Goal: Transaction & Acquisition: Purchase product/service

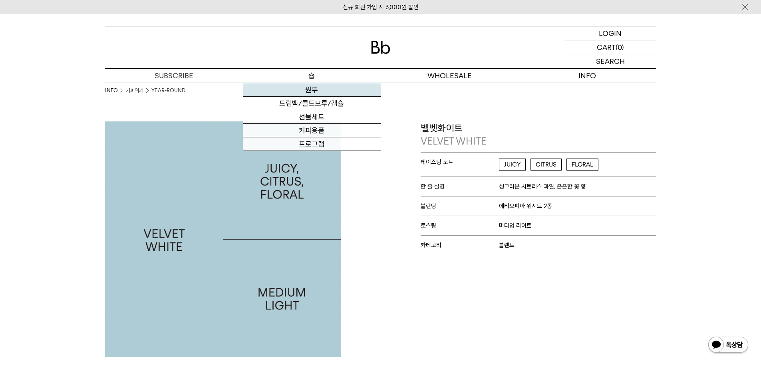
click at [337, 91] on link "원두" at bounding box center [312, 90] width 138 height 14
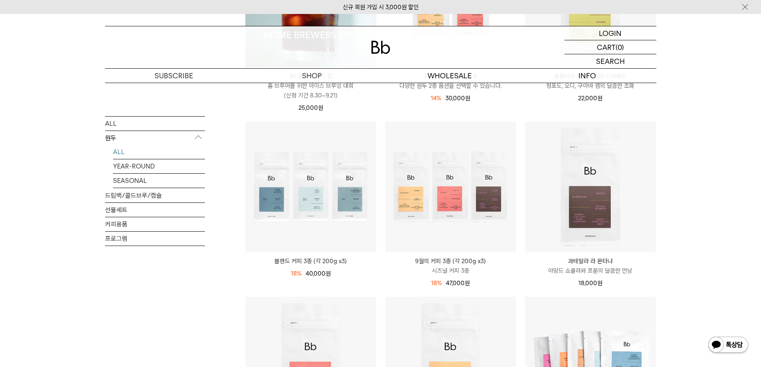
scroll to position [200, 0]
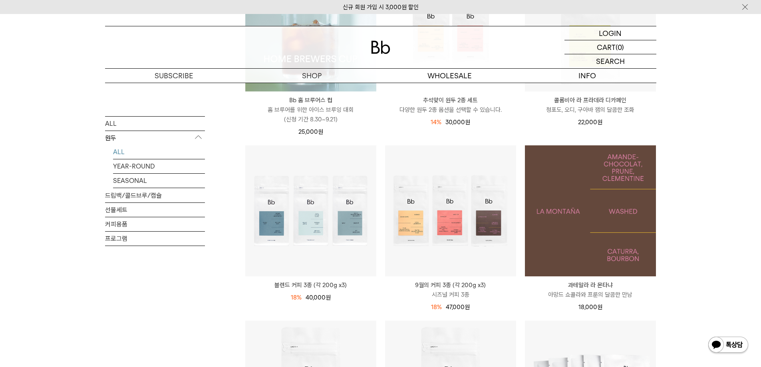
click at [636, 156] on img at bounding box center [590, 210] width 131 height 131
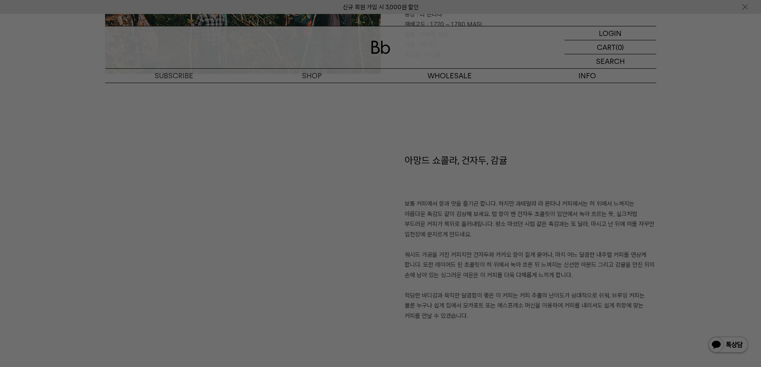
scroll to position [519, 0]
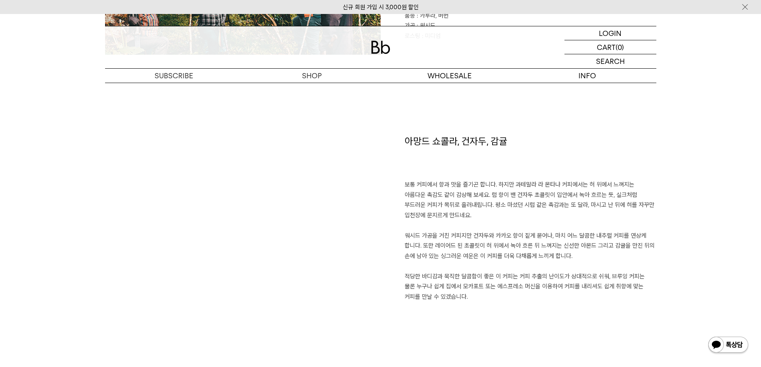
drag, startPoint x: 441, startPoint y: 180, endPoint x: 517, endPoint y: 211, distance: 82.6
click at [517, 211] on p "보통 커피에서 향과 맛을 즐기곤 합니다. 하지만 과테말라 라 몬타냐 커피에서는 혀 위에서 느껴지는 아름다운 촉감도 같이 감상해 보세요. 럼 향…" at bounding box center [531, 241] width 252 height 122
click at [423, 193] on p "보통 커피에서 향과 맛을 즐기곤 합니다. 하지만 과테말라 라 몬타냐 커피에서는 혀 위에서 느껴지는 아름다운 촉감도 같이 감상해 보세요. 럼 향…" at bounding box center [531, 241] width 252 height 122
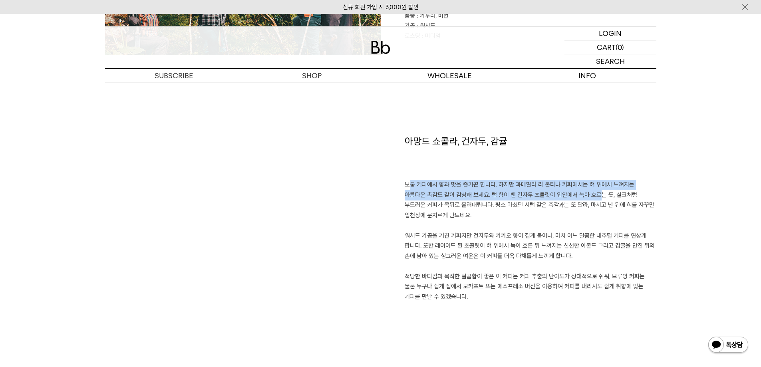
drag, startPoint x: 407, startPoint y: 185, endPoint x: 556, endPoint y: 194, distance: 149.3
click at [558, 194] on p "보통 커피에서 향과 맛을 즐기곤 합니다. 하지만 과테말라 라 몬타냐 커피에서는 혀 위에서 느껴지는 아름다운 촉감도 같이 감상해 보세요. 럼 향…" at bounding box center [531, 241] width 252 height 122
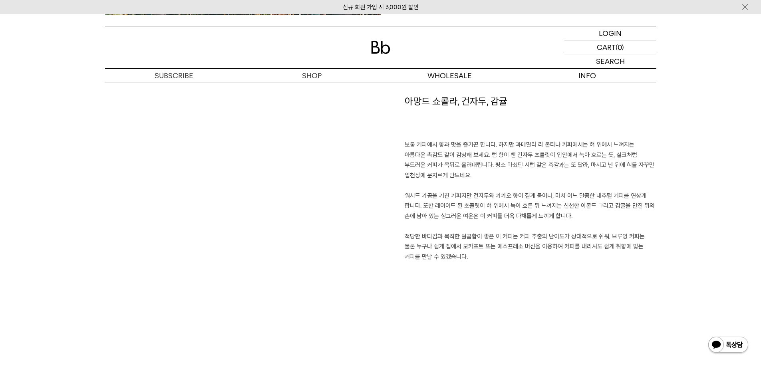
click at [471, 161] on p "보통 커피에서 향과 맛을 즐기곤 합니다. 하지만 과테말라 라 몬타냐 커피에서는 혀 위에서 느껴지는 아름다운 촉감도 같이 감상해 보세요. 럼 향…" at bounding box center [531, 201] width 252 height 122
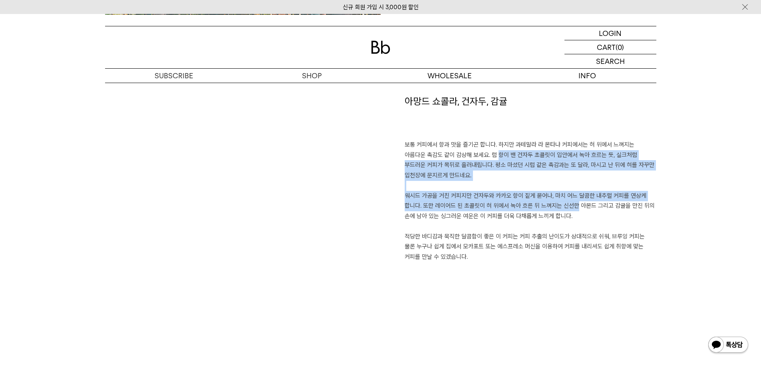
drag, startPoint x: 473, startPoint y: 153, endPoint x: 566, endPoint y: 204, distance: 106.9
click at [566, 204] on p "보통 커피에서 향과 맛을 즐기곤 합니다. 하지만 과테말라 라 몬타냐 커피에서는 혀 위에서 느껴지는 아름다운 촉감도 같이 감상해 보세요. 럼 향…" at bounding box center [531, 201] width 252 height 122
click at [481, 197] on p "보통 커피에서 향과 맛을 즐기곤 합니다. 하지만 과테말라 라 몬타냐 커피에서는 혀 위에서 느껴지는 아름다운 촉감도 같이 감상해 보세요. 럼 향…" at bounding box center [531, 201] width 252 height 122
click at [480, 196] on p "보통 커피에서 향과 맛을 즐기곤 합니다. 하지만 과테말라 라 몬타냐 커피에서는 혀 위에서 느껴지는 아름다운 촉감도 같이 감상해 보세요. 럼 향…" at bounding box center [531, 201] width 252 height 122
click at [470, 195] on p "보통 커피에서 향과 맛을 즐기곤 합니다. 하지만 과테말라 라 몬타냐 커피에서는 혀 위에서 느껴지는 아름다운 촉감도 같이 감상해 보세요. 럼 향…" at bounding box center [531, 201] width 252 height 122
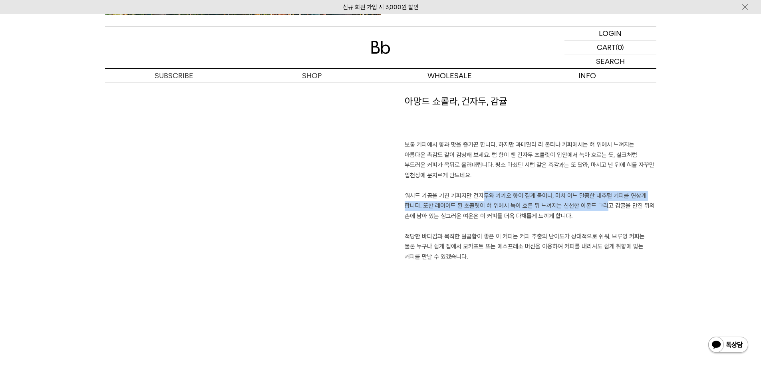
drag, startPoint x: 474, startPoint y: 195, endPoint x: 595, endPoint y: 203, distance: 121.7
click at [595, 203] on p "보통 커피에서 향과 맛을 즐기곤 합니다. 하지만 과테말라 라 몬타냐 커피에서는 혀 위에서 느껴지는 아름다운 촉감도 같이 감상해 보세요. 럼 향…" at bounding box center [531, 201] width 252 height 122
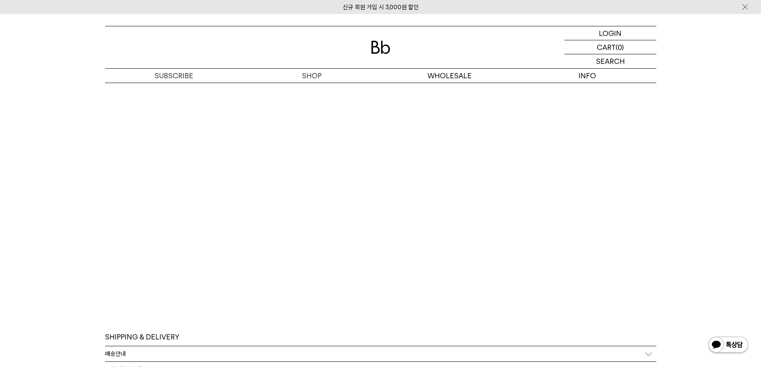
scroll to position [2037, 0]
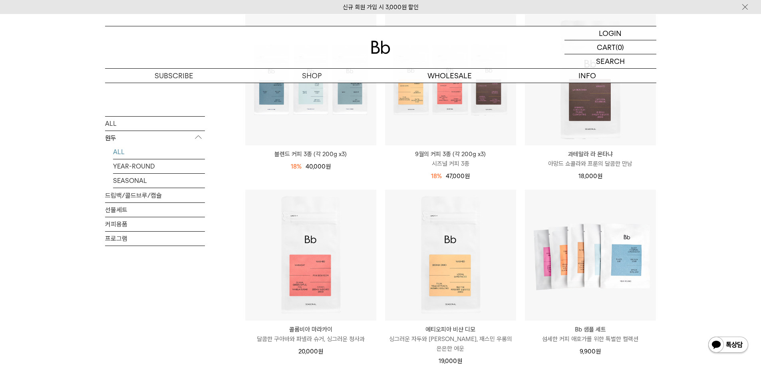
scroll to position [439, 0]
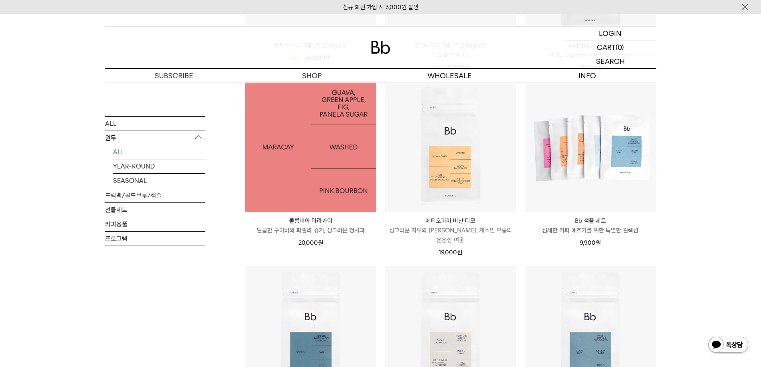
click at [314, 181] on img at bounding box center [310, 146] width 131 height 131
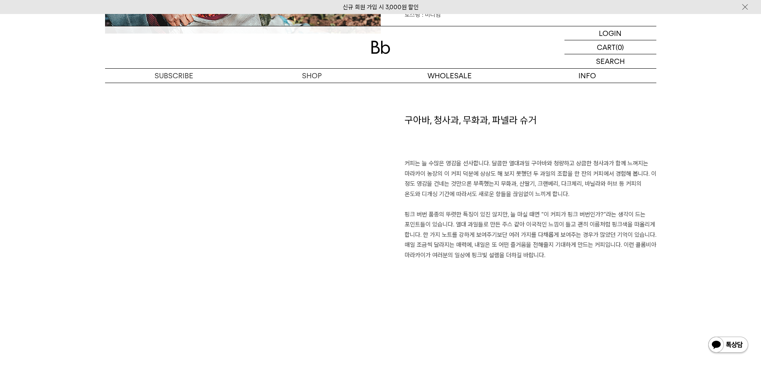
scroll to position [559, 0]
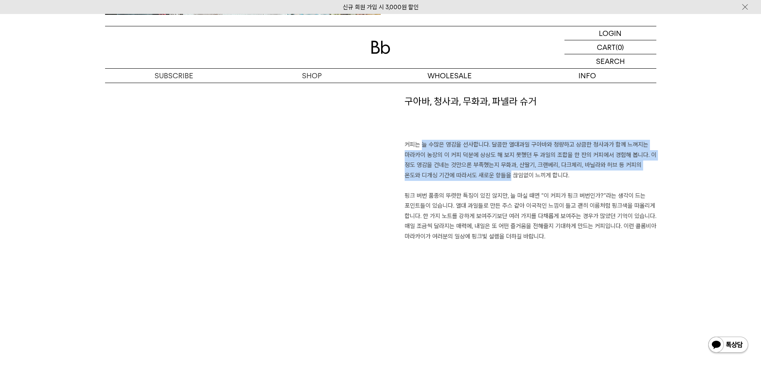
drag, startPoint x: 413, startPoint y: 146, endPoint x: 485, endPoint y: 175, distance: 77.1
click at [485, 175] on p "커피는 늘 수많은 영감을 선사합니다. 달콤한 열대과일 구아바와 청량하고 상큼한 청사과가 함께 느껴지는 마라카이 농장의 이 커피 덕분에 상상도 …" at bounding box center [531, 191] width 252 height 102
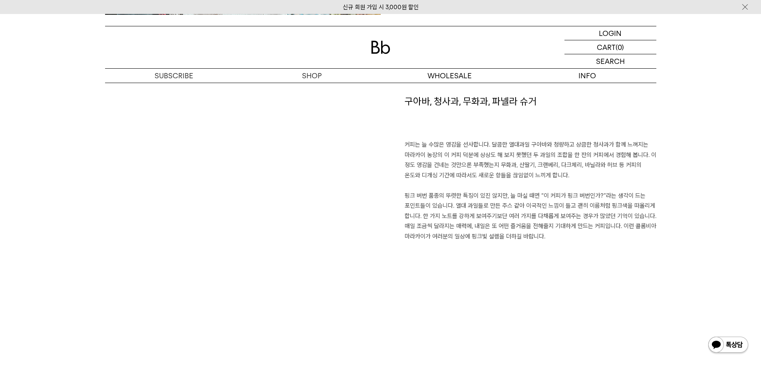
click at [421, 196] on p "커피는 늘 수많은 영감을 선사합니다. 달콤한 열대과일 구아바와 청량하고 상큼한 청사과가 함께 느껴지는 마라카이 농장의 이 커피 덕분에 상상도 …" at bounding box center [531, 191] width 252 height 102
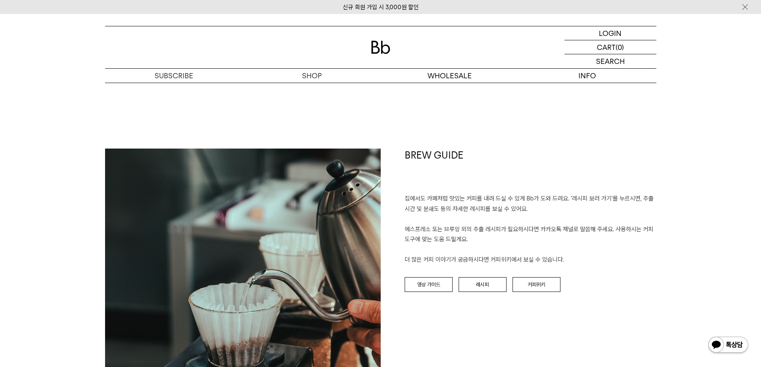
scroll to position [919, 0]
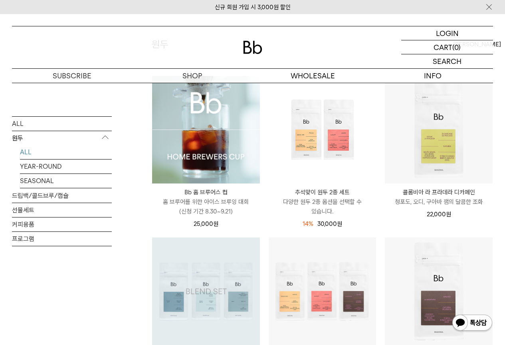
scroll to position [80, 0]
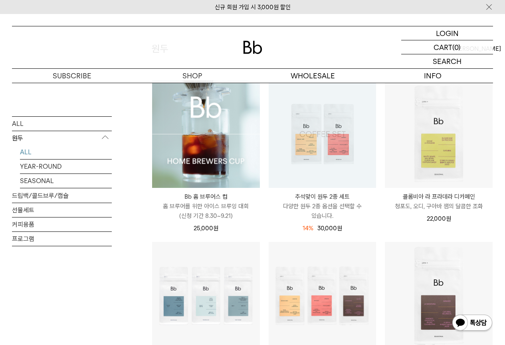
click at [295, 163] on img at bounding box center [323, 134] width 108 height 108
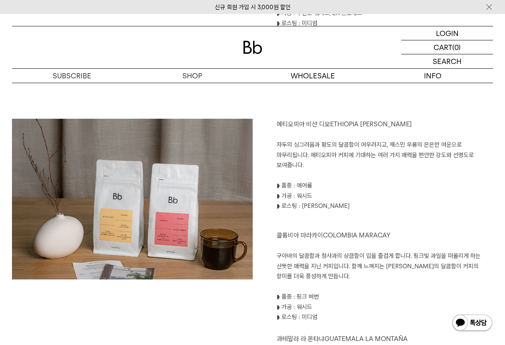
scroll to position [819, 0]
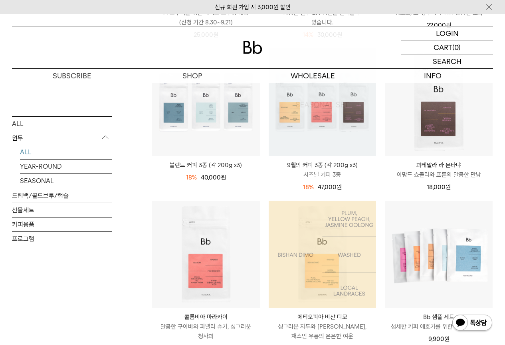
scroll to position [146, 0]
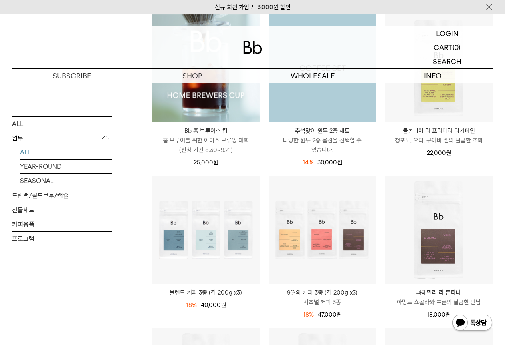
click at [314, 108] on img at bounding box center [323, 68] width 108 height 108
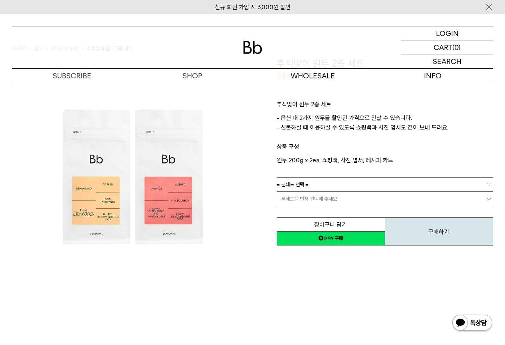
scroll to position [40, 0]
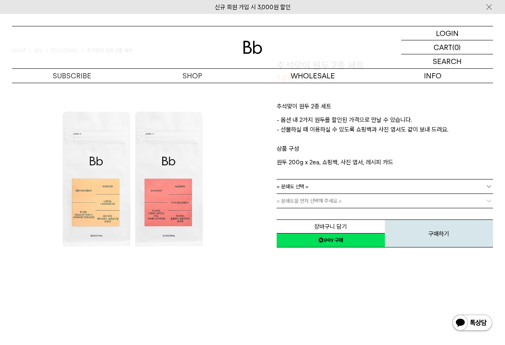
click at [306, 182] on span "= 분쇄도 선택 =" at bounding box center [293, 186] width 32 height 14
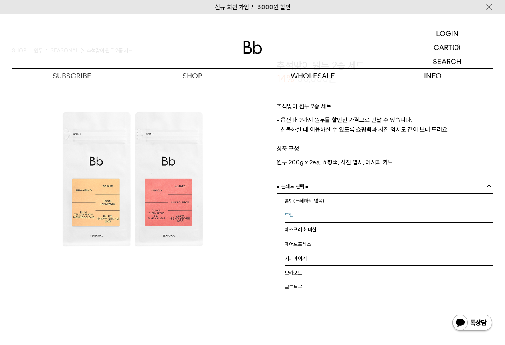
scroll to position [5, 0]
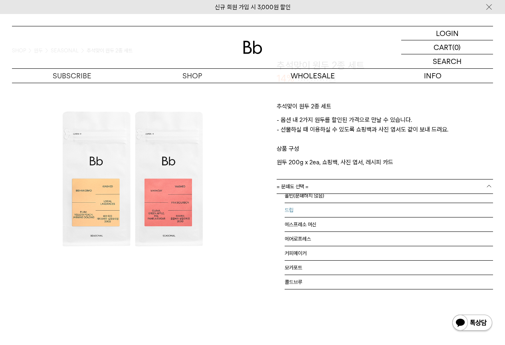
click at [321, 215] on li "드립" at bounding box center [389, 210] width 209 height 14
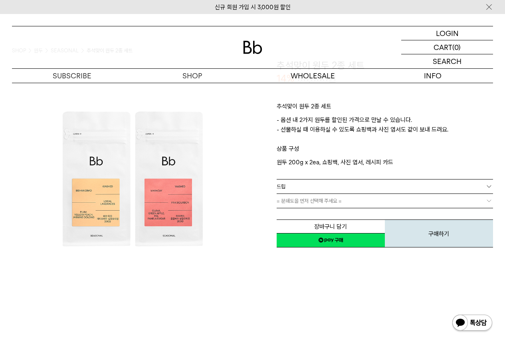
scroll to position [0, 0]
click at [322, 206] on link "= 종류 선택 : 가격 =" at bounding box center [385, 201] width 217 height 14
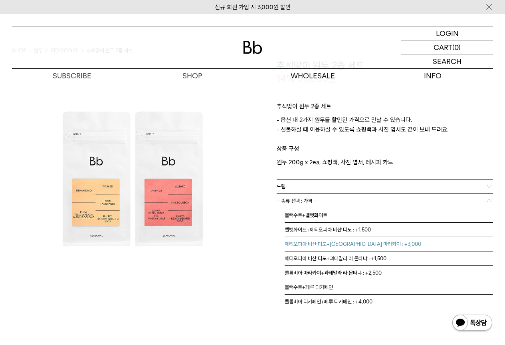
scroll to position [5, 0]
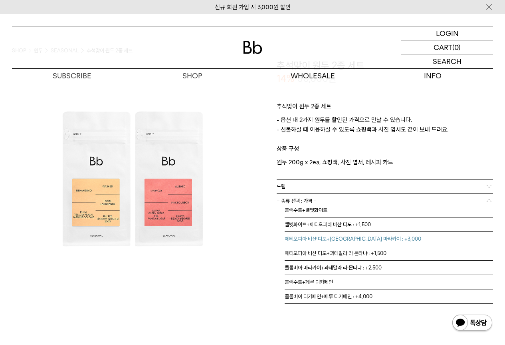
click at [404, 242] on li "에티오피아 비샨 디모+[GEOGRAPHIC_DATA] 마라카이 : +3,000" at bounding box center [389, 239] width 209 height 14
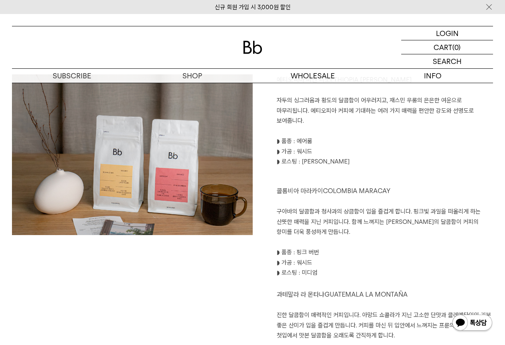
scroll to position [919, 0]
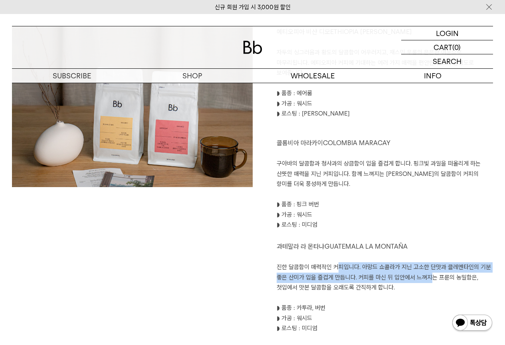
drag, startPoint x: 337, startPoint y: 243, endPoint x: 430, endPoint y: 254, distance: 93.3
click at [430, 262] on p "진한 달콤함이 매력적인 커피입니다. 아망드 쇼콜라가 지닌 고소한 단맛과 클레멘타인의 기분 좋은 산미가 입을 즐겁게 만듭니다. 커피를 마신 뒤 …" at bounding box center [385, 277] width 217 height 31
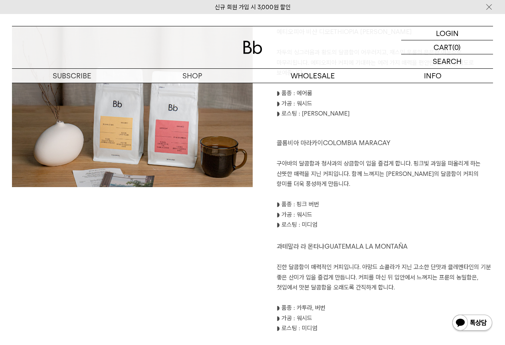
click at [412, 266] on p "진한 달콤함이 매력적인 커피입니다. 아망드 쇼콜라가 지닌 고소한 단맛과 클레멘타인의 기분 좋은 산미가 입을 즐겁게 만듭니다. 커피를 마신 뒤 …" at bounding box center [385, 277] width 217 height 31
drag, startPoint x: 397, startPoint y: 266, endPoint x: 272, endPoint y: 247, distance: 127.3
click at [272, 247] on div "에티오피아 비샨 디모 ETHIOPIA [PERSON_NAME]의 싱그러움과 황도의 달콤함이 어우러지고, 재스민 우롱의 은은한 여운으로 마무리됩…" at bounding box center [373, 179] width 241 height 307
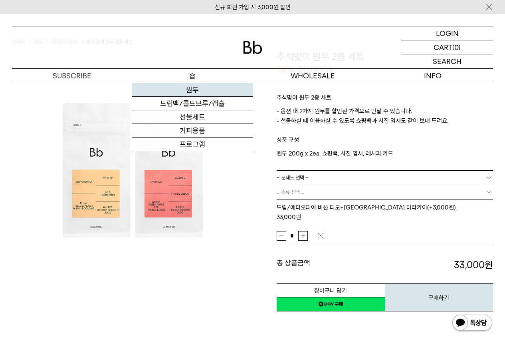
scroll to position [0, 0]
